Goal: Information Seeking & Learning: Learn about a topic

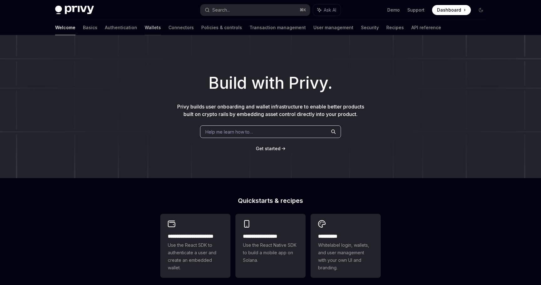
click at [145, 24] on link "Wallets" at bounding box center [153, 27] width 16 height 15
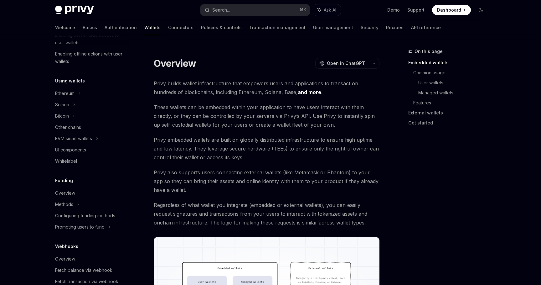
scroll to position [107, 0]
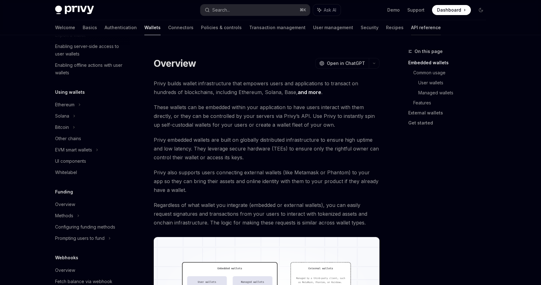
click at [411, 26] on link "API reference" at bounding box center [426, 27] width 30 height 15
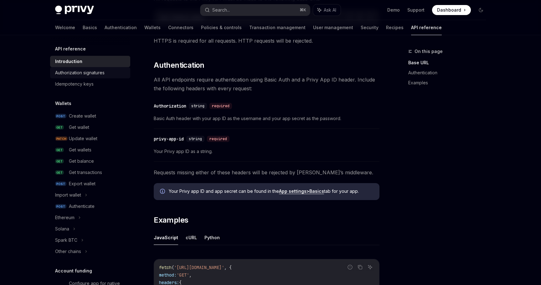
click at [96, 70] on div "Authorization signatures" at bounding box center [80, 73] width 50 height 8
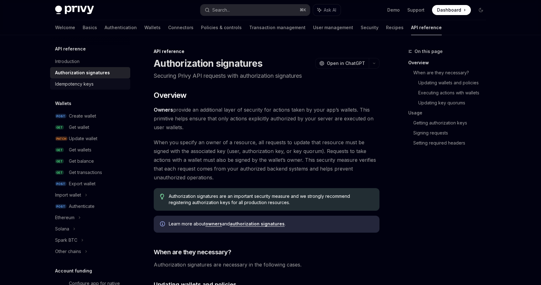
click at [96, 85] on div "Idempotency keys" at bounding box center [90, 84] width 71 height 8
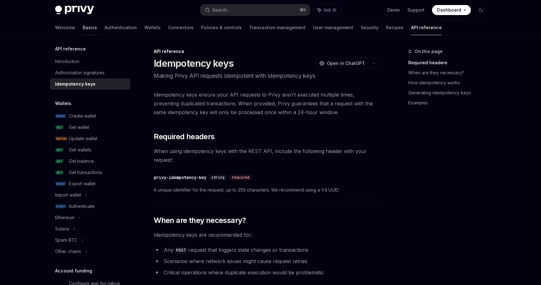
click at [83, 30] on link "Basics" at bounding box center [90, 27] width 14 height 15
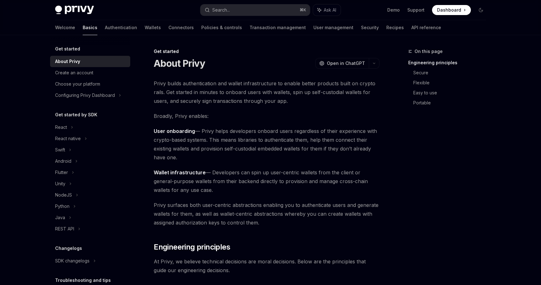
click at [110, 29] on div "Welcome Basics Authentication Wallets Connectors Policies & controls Transactio…" at bounding box center [248, 27] width 386 height 15
click at [105, 27] on link "Authentication" at bounding box center [121, 27] width 32 height 15
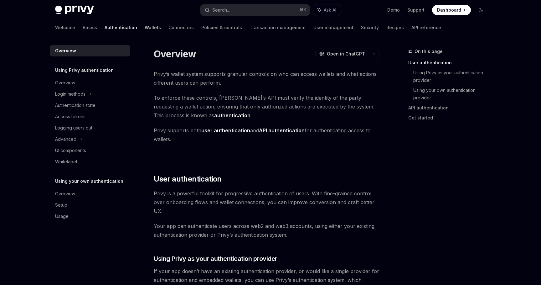
click at [145, 27] on link "Wallets" at bounding box center [153, 27] width 16 height 15
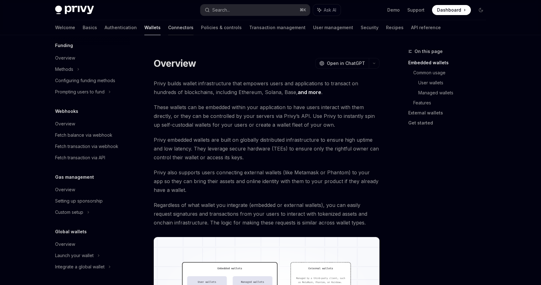
click at [168, 24] on link "Connectors" at bounding box center [180, 27] width 25 height 15
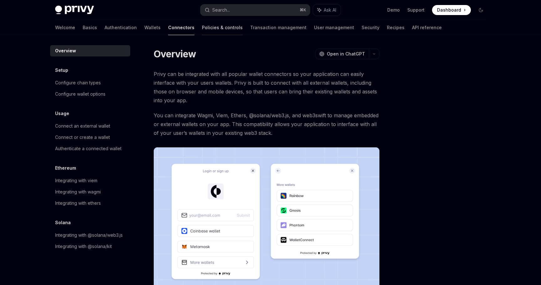
click at [202, 29] on link "Policies & controls" at bounding box center [222, 27] width 41 height 15
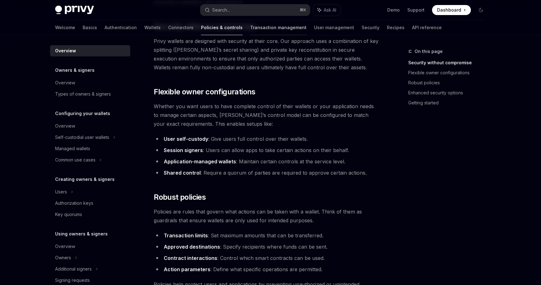
click at [250, 27] on link "Transaction management" at bounding box center [278, 27] width 56 height 15
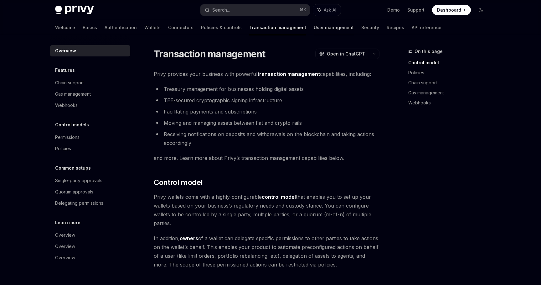
click at [314, 29] on link "User management" at bounding box center [334, 27] width 40 height 15
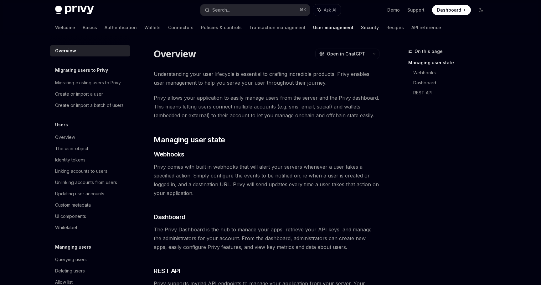
click at [361, 28] on link "Security" at bounding box center [370, 27] width 18 height 15
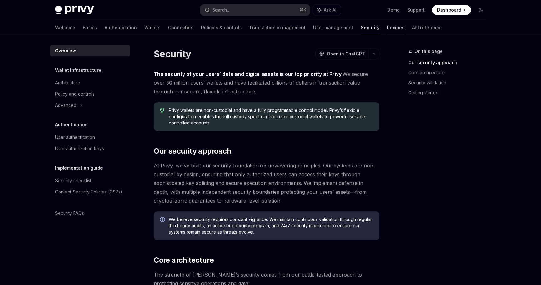
click at [387, 28] on link "Recipes" at bounding box center [396, 27] width 18 height 15
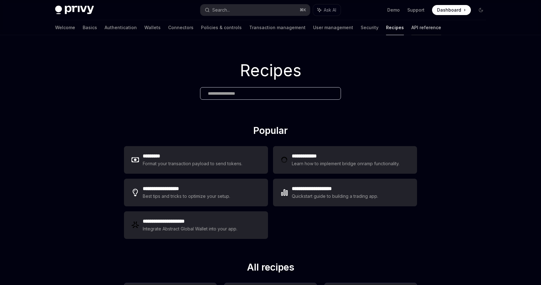
click at [412, 32] on link "API reference" at bounding box center [427, 27] width 30 height 15
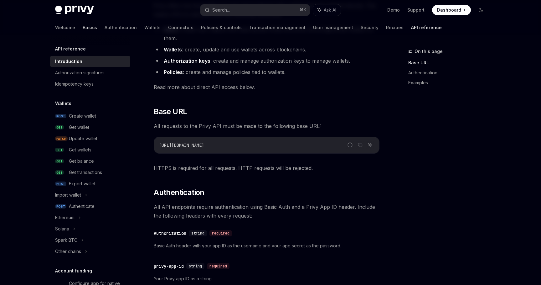
click at [83, 29] on link "Basics" at bounding box center [90, 27] width 14 height 15
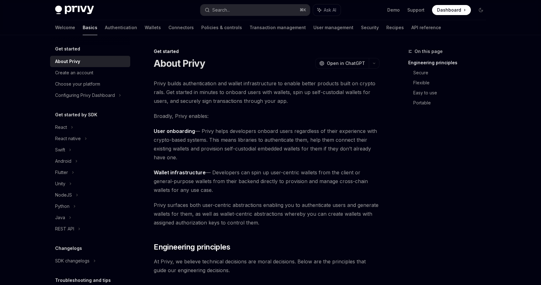
click at [75, 9] on img at bounding box center [74, 10] width 39 height 9
click at [91, 91] on div "Configuring Privy Dashboard" at bounding box center [90, 95] width 80 height 11
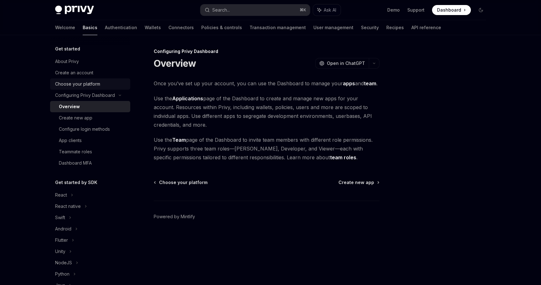
click at [90, 87] on div "Choose your platform" at bounding box center [77, 84] width 45 height 8
type textarea "*"
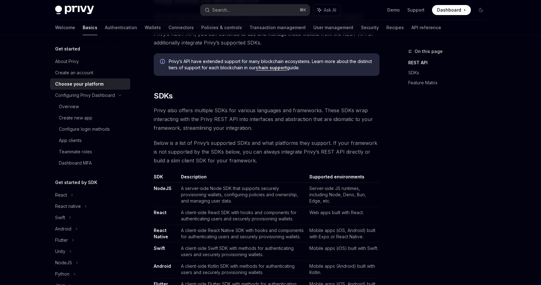
scroll to position [259, 0]
drag, startPoint x: 315, startPoint y: 189, endPoint x: 330, endPoint y: 197, distance: 16.6
click at [332, 197] on td "Server-side JS runtimes, including Node, Deno, Bun, Edge, etc." at bounding box center [343, 194] width 73 height 24
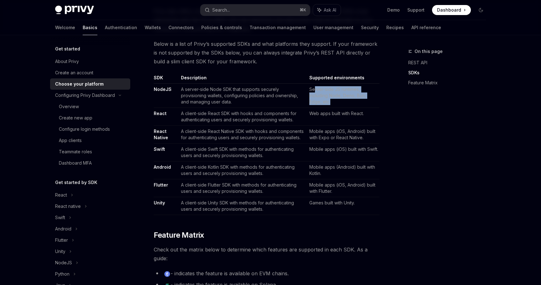
scroll to position [304, 0]
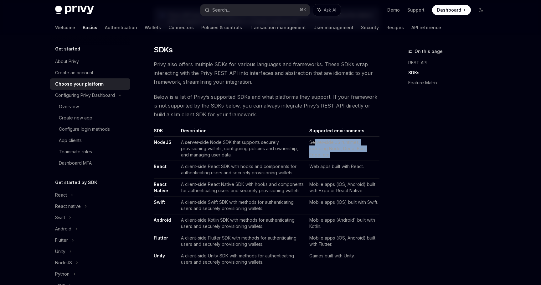
click at [162, 142] on link "NodeJS" at bounding box center [163, 142] width 18 height 6
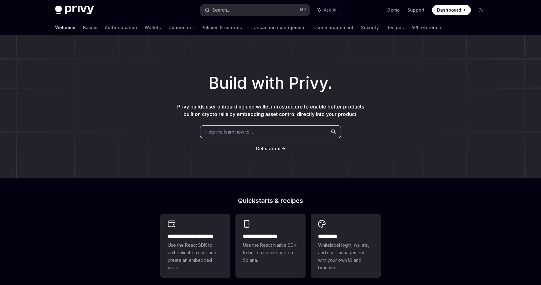
click at [294, 5] on button "Search... ⌘ K" at bounding box center [256, 9] width 110 height 11
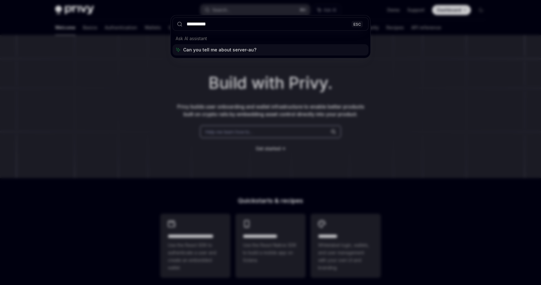
type input "**********"
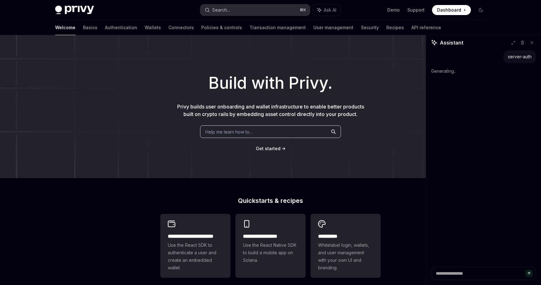
click at [266, 8] on button "Search... ⌘ K" at bounding box center [256, 9] width 110 height 11
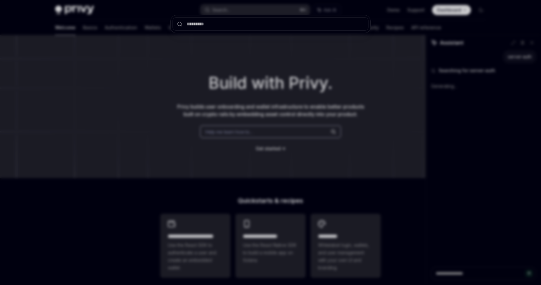
type textarea "*"
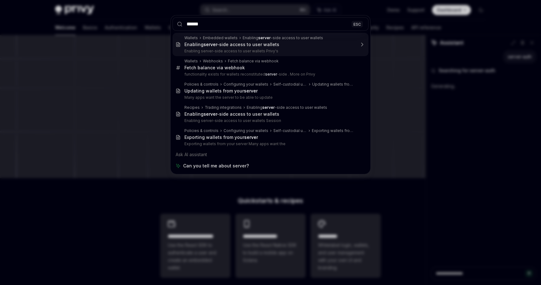
type input "*******"
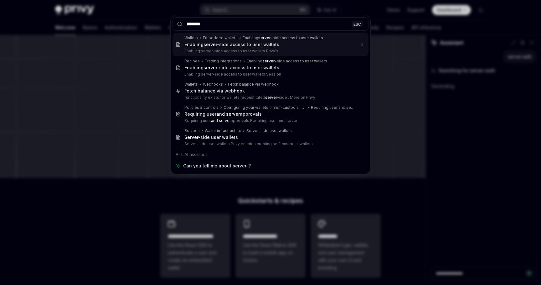
type textarea "*"
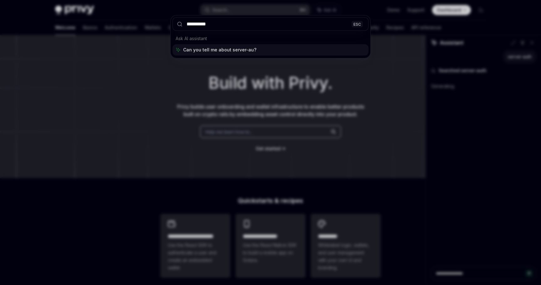
type input "**********"
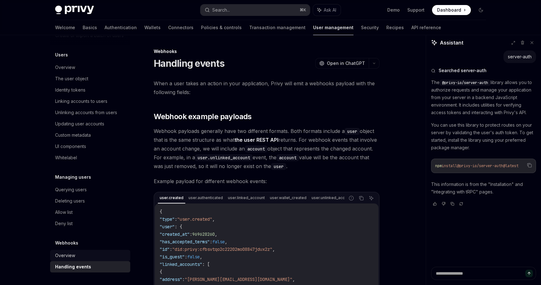
click at [58, 257] on div "Overview" at bounding box center [65, 256] width 20 height 8
type textarea "*"
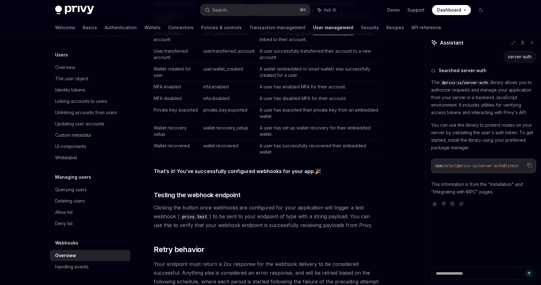
scroll to position [367, 0]
